Goal: Task Accomplishment & Management: Use online tool/utility

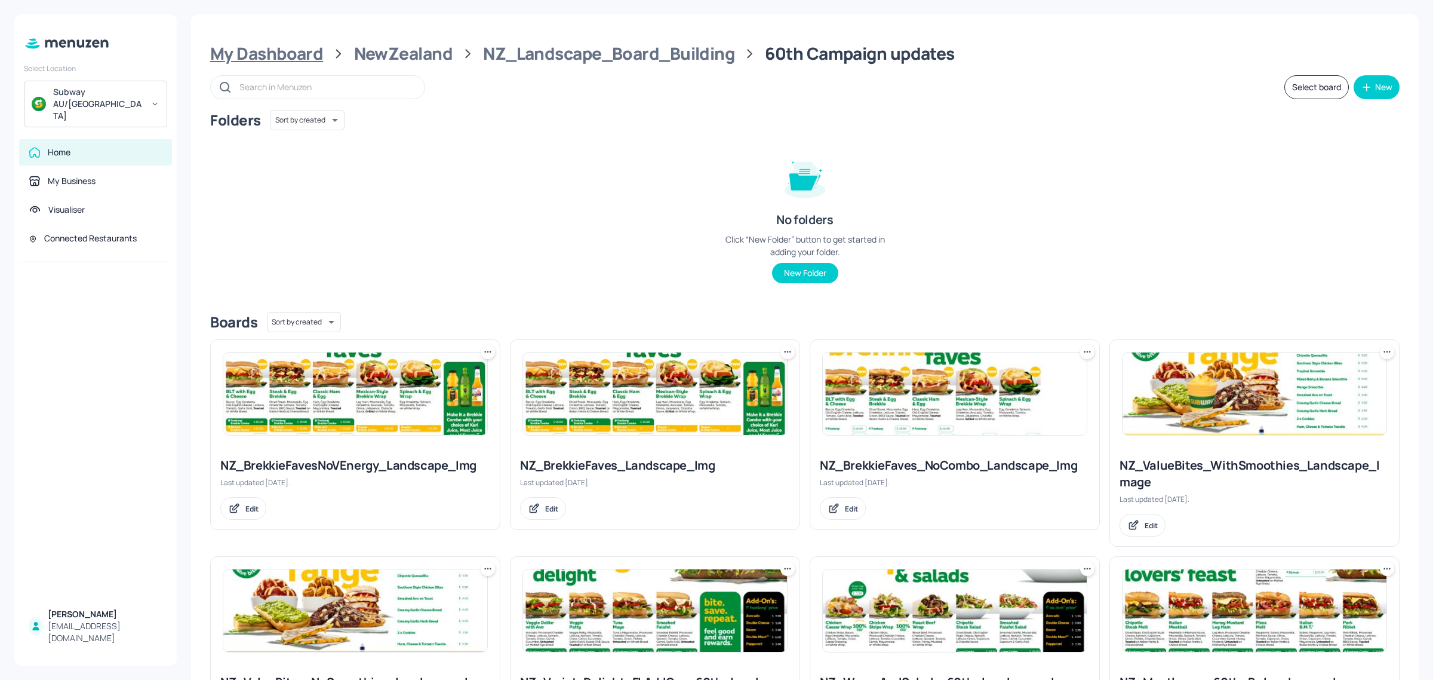
click at [248, 60] on div "My Dashboard" at bounding box center [266, 53] width 113 height 21
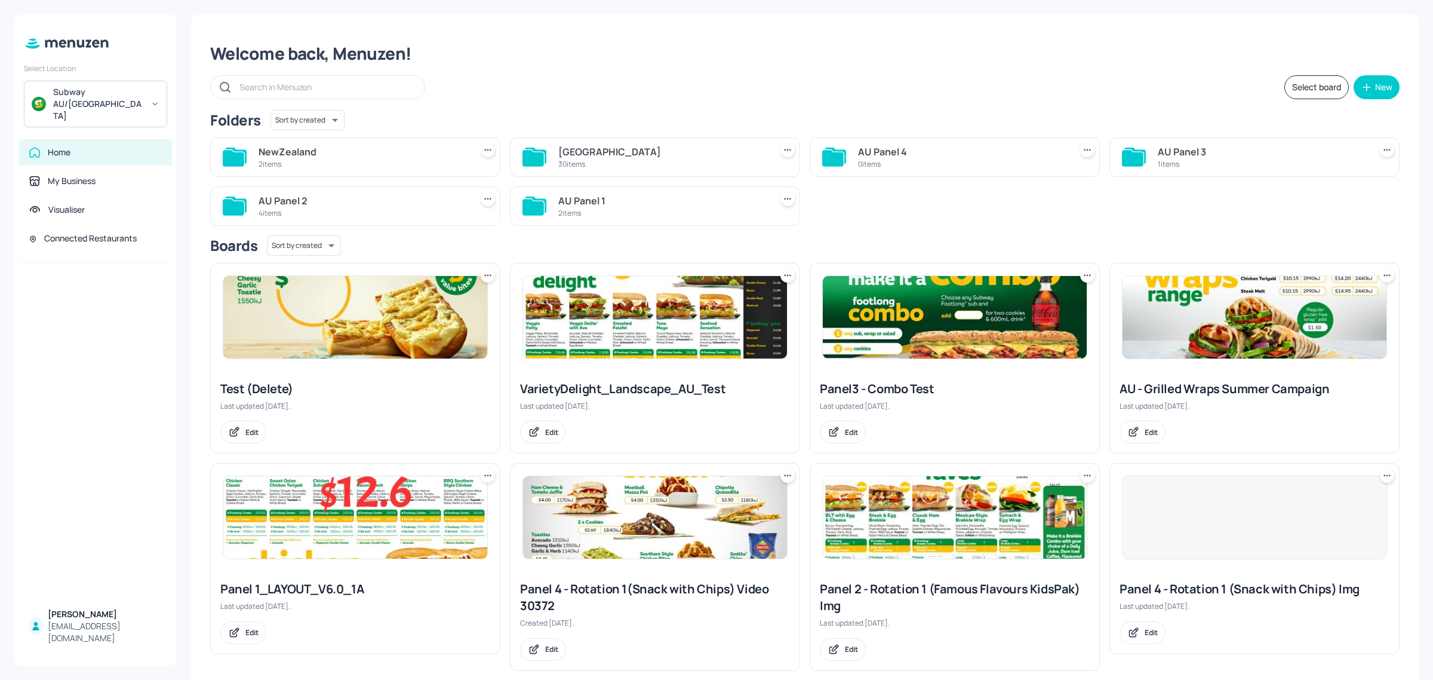
click at [619, 161] on div "30 items" at bounding box center [662, 164] width 208 height 10
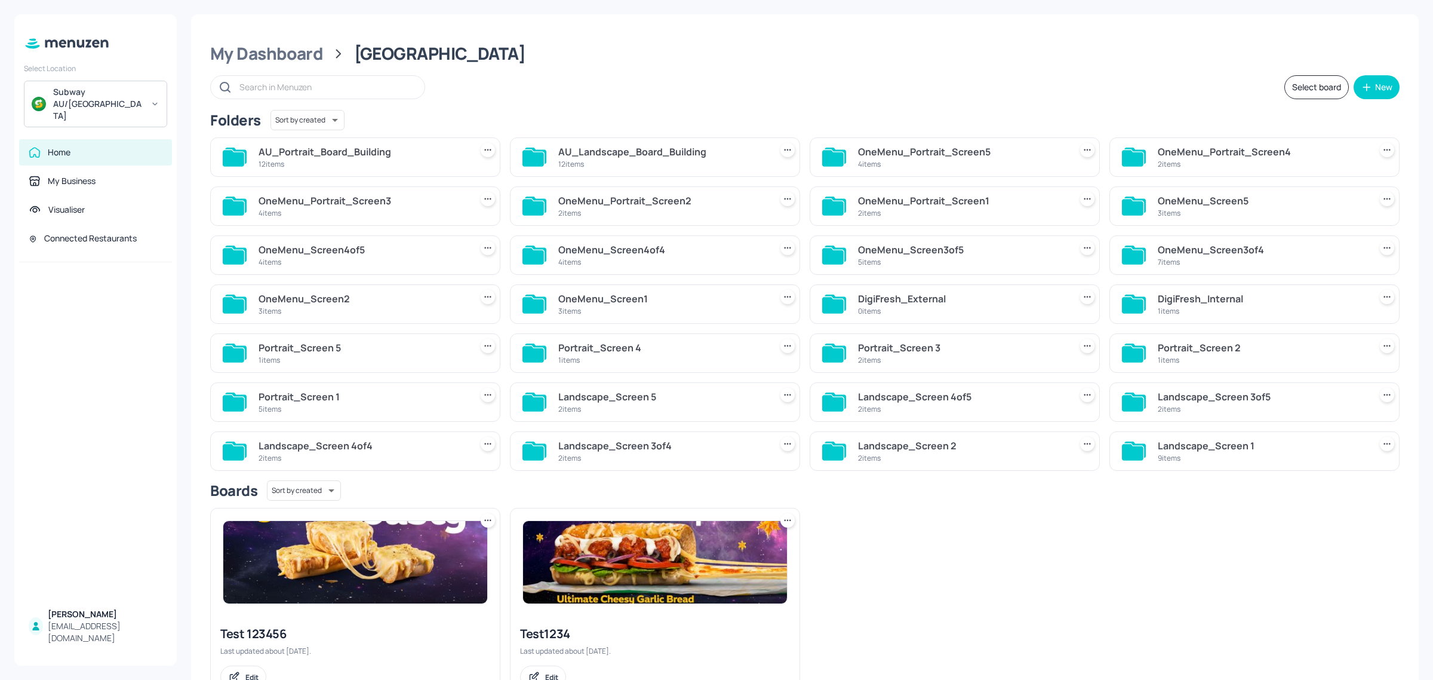
click at [560, 159] on div "12 items" at bounding box center [662, 164] width 208 height 10
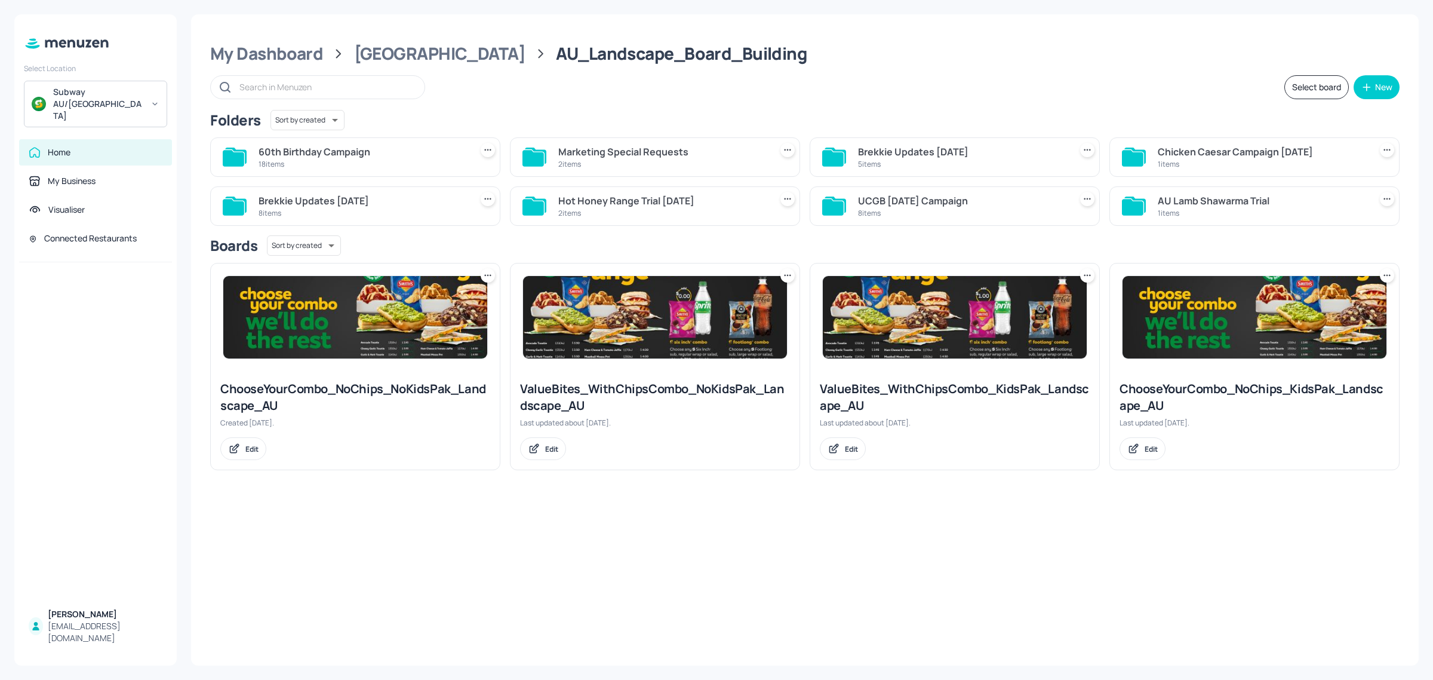
click at [371, 153] on div "60th Birthday Campaign" at bounding box center [363, 152] width 208 height 14
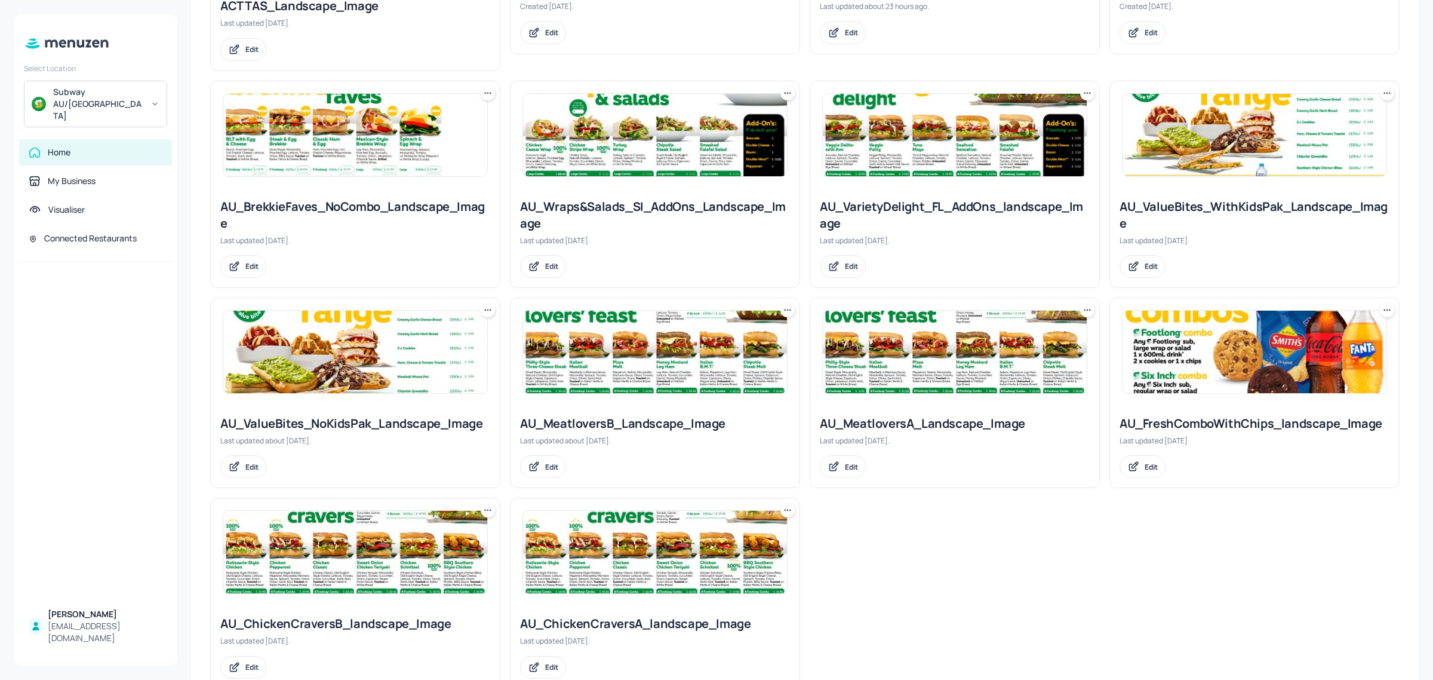
scroll to position [733, 0]
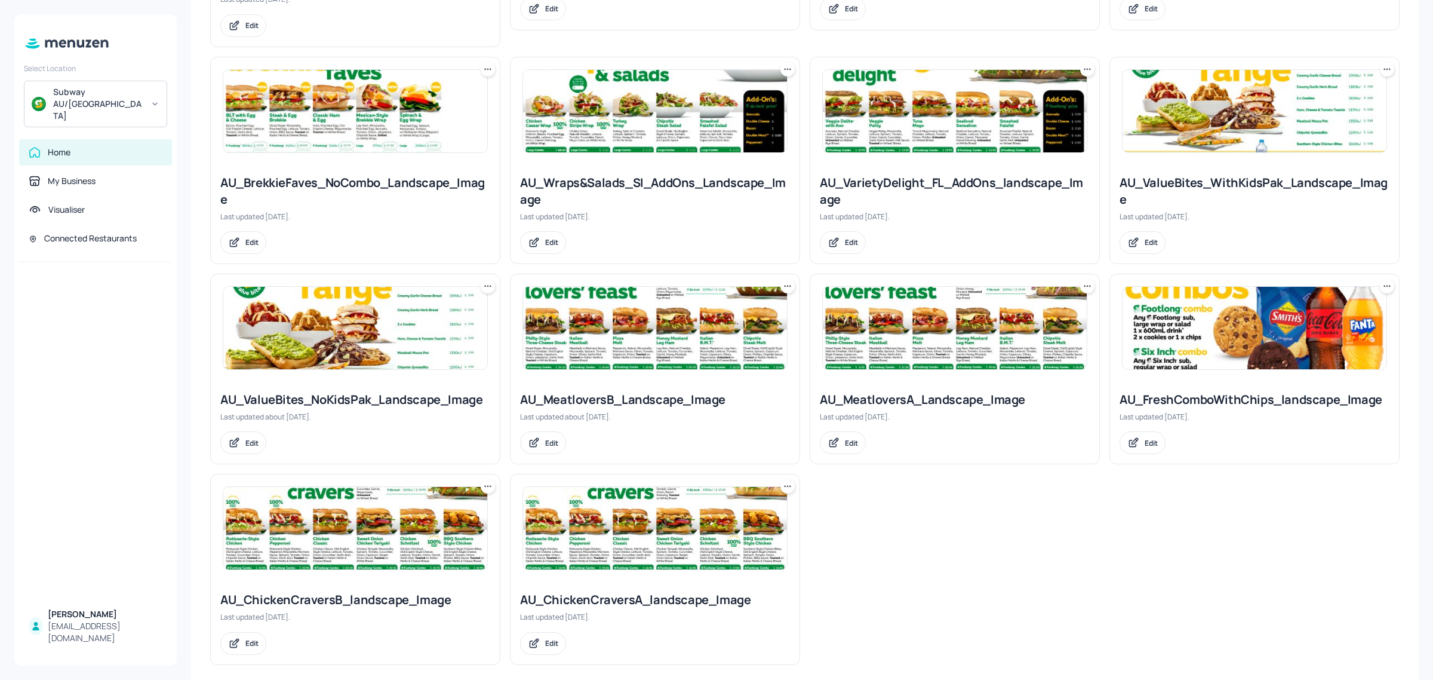
click at [1196, 323] on img at bounding box center [1255, 328] width 264 height 82
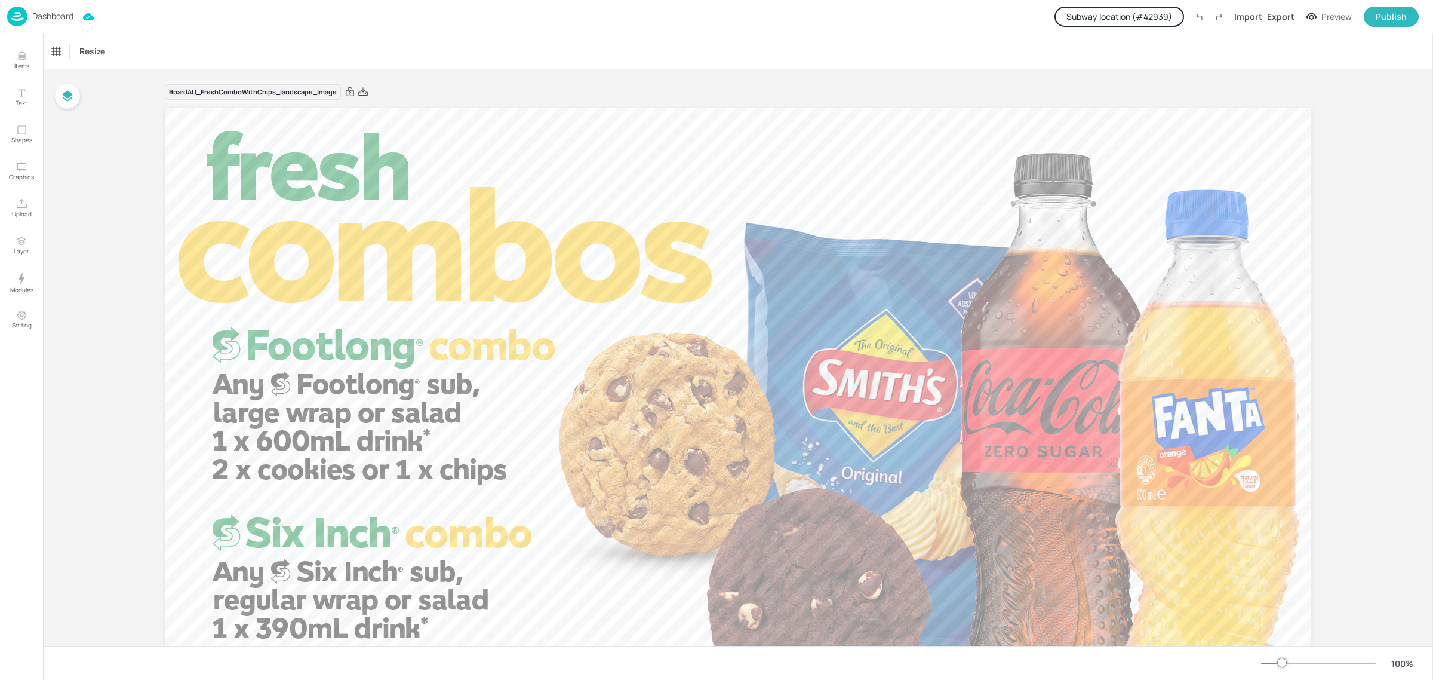
click at [1127, 10] on button "Subway location (# 42939 )" at bounding box center [1120, 17] width 130 height 20
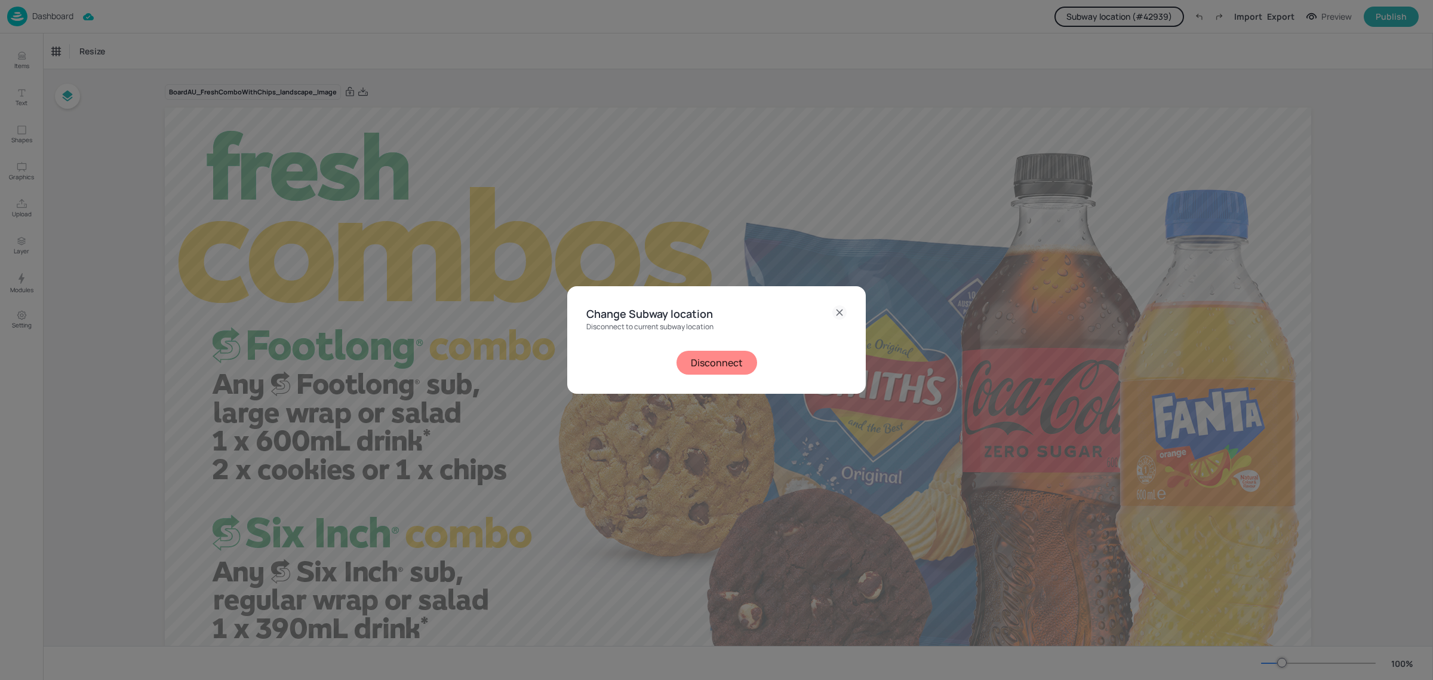
click at [690, 362] on button "Disconnect" at bounding box center [717, 363] width 81 height 24
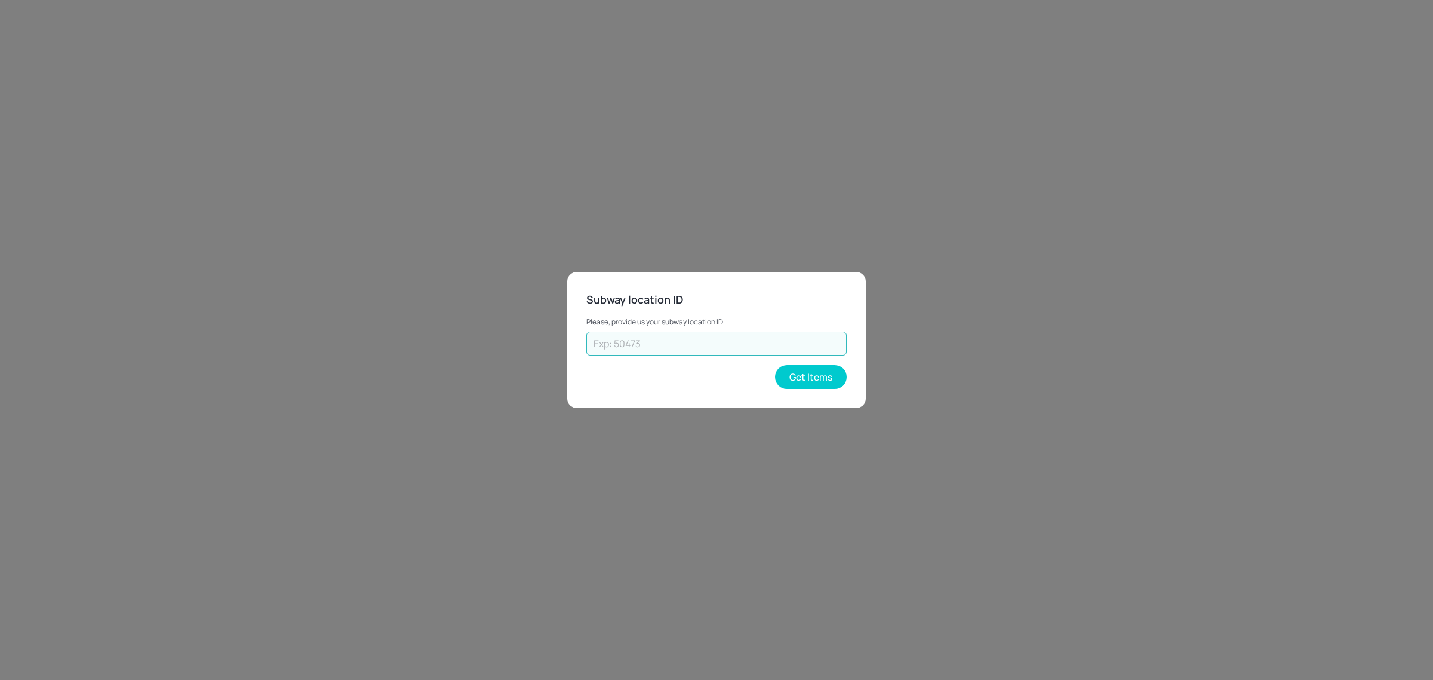
click at [696, 339] on input "text" at bounding box center [716, 343] width 260 height 24
paste input "69593"
type input "69593"
click at [791, 369] on button "Get Items" at bounding box center [811, 377] width 72 height 24
